Goal: Task Accomplishment & Management: Use online tool/utility

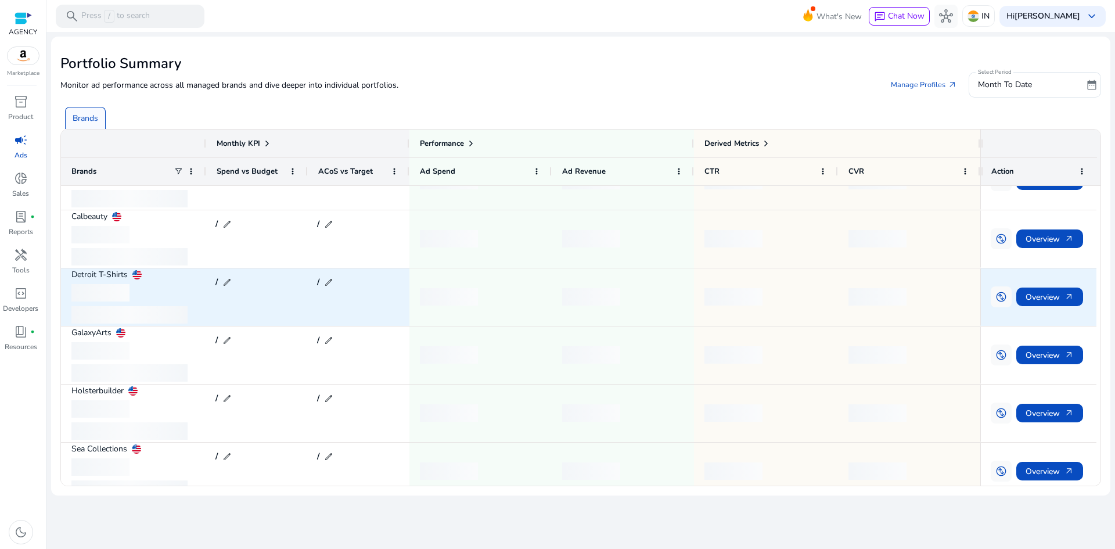
scroll to position [165, 0]
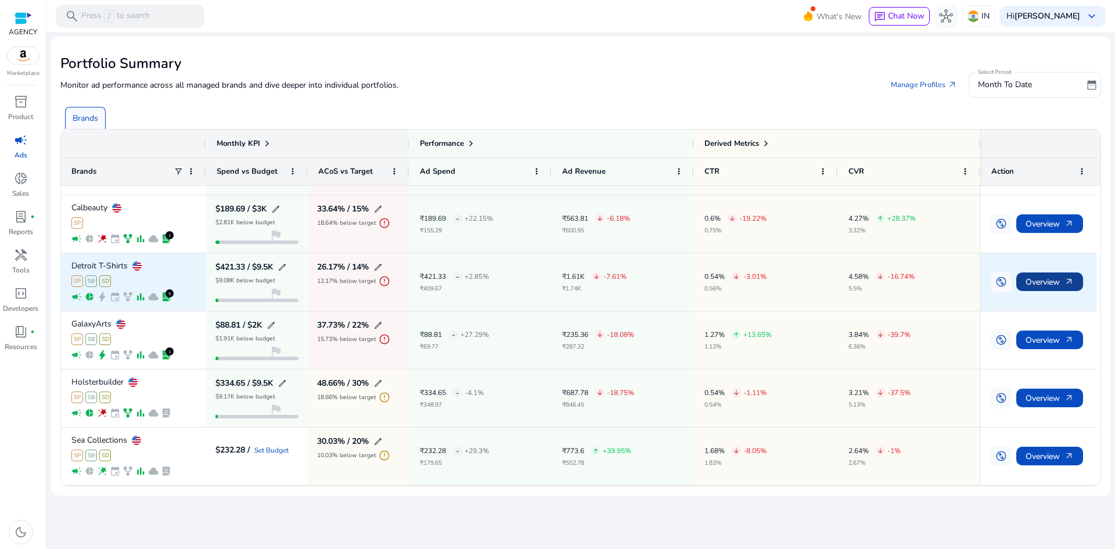
click at [1032, 277] on span "Overview arrow_outward" at bounding box center [1050, 282] width 48 height 24
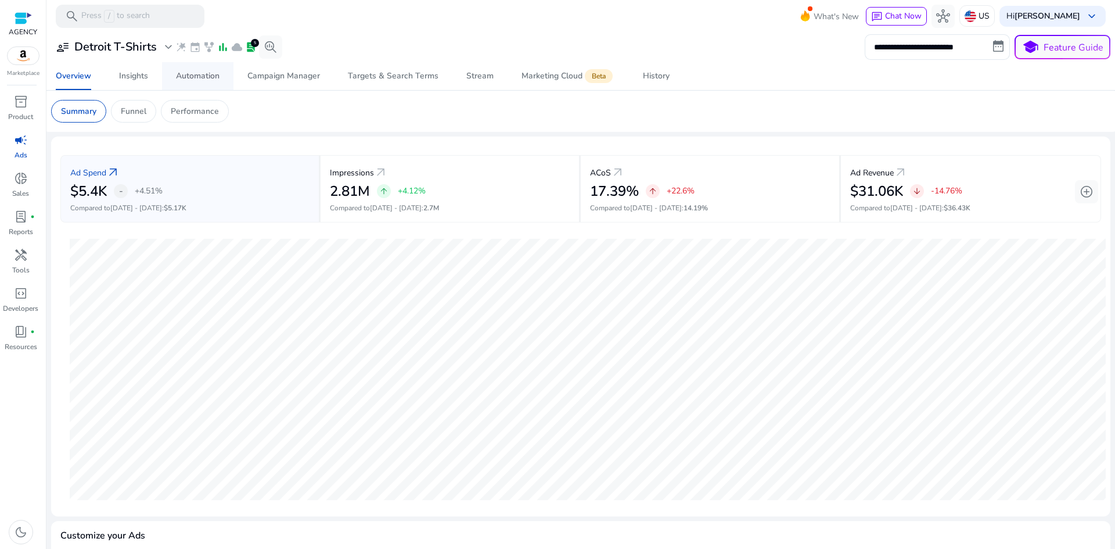
click at [205, 76] on div "Automation" at bounding box center [198, 76] width 44 height 8
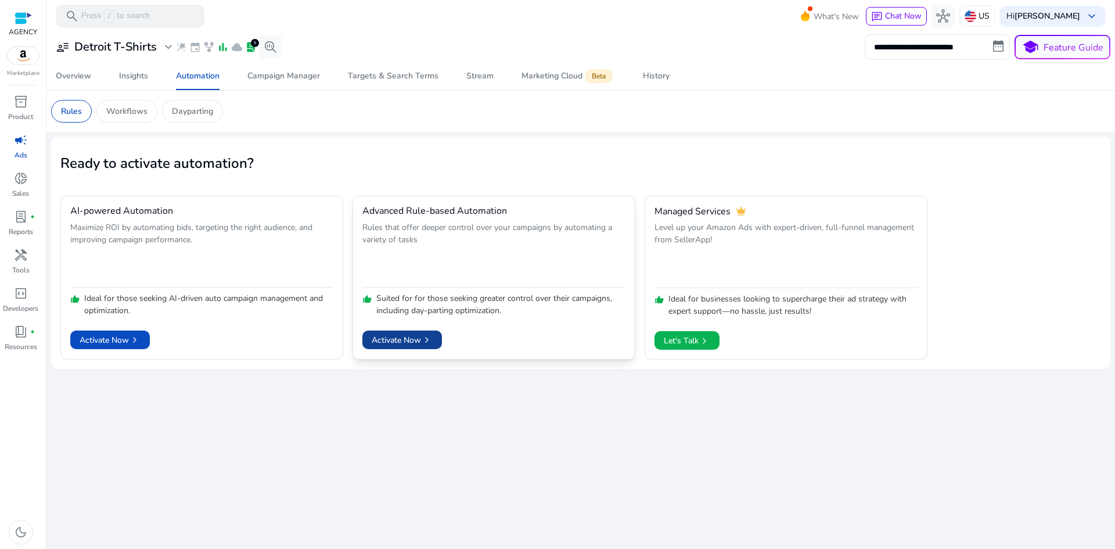
click at [396, 339] on span "Activate Now chevron_right" at bounding box center [402, 340] width 61 height 12
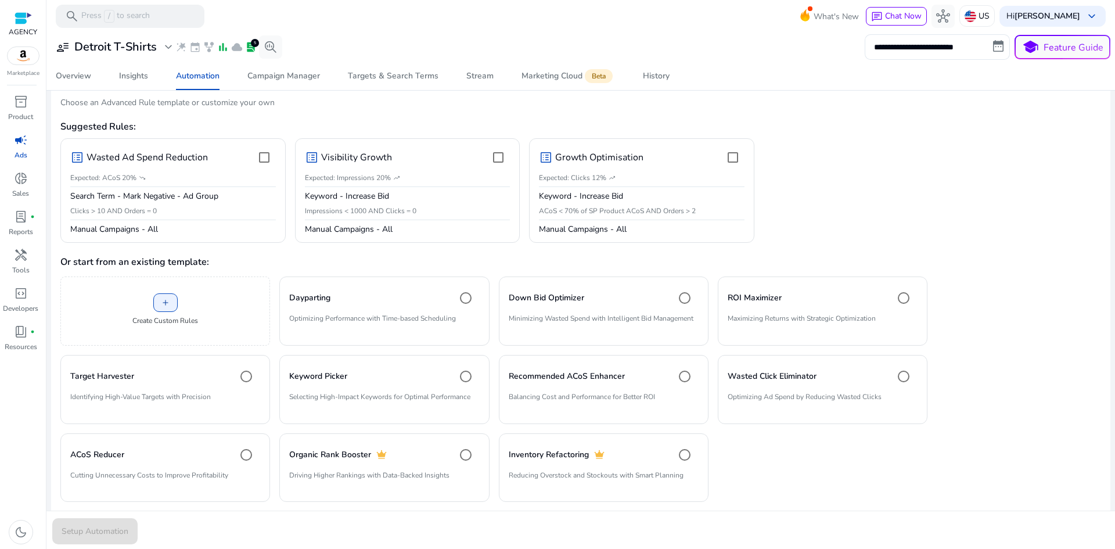
scroll to position [102, 0]
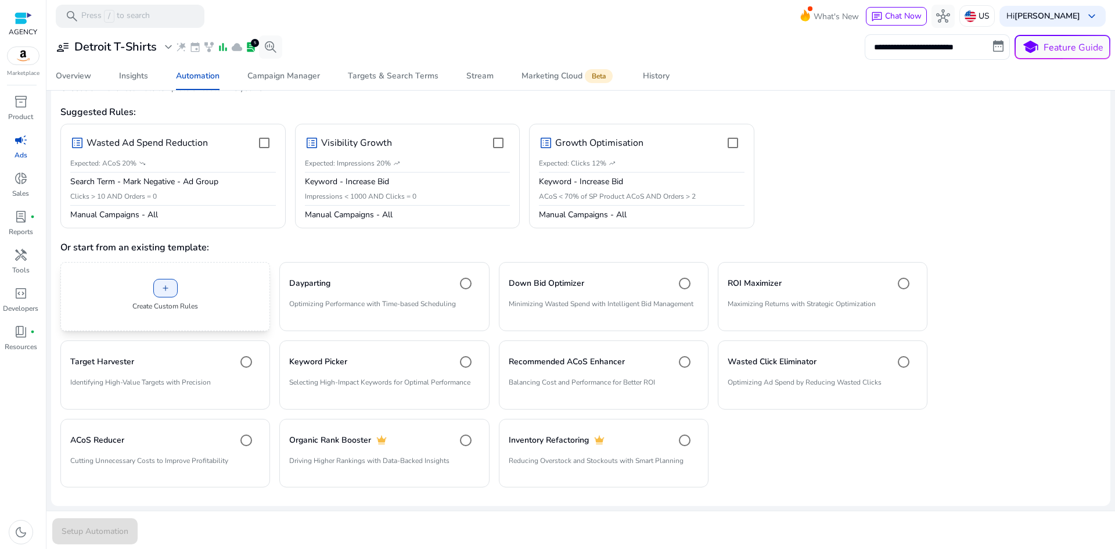
click at [181, 289] on div "add Create Custom Rules" at bounding box center [165, 296] width 210 height 69
